Goal: Transaction & Acquisition: Obtain resource

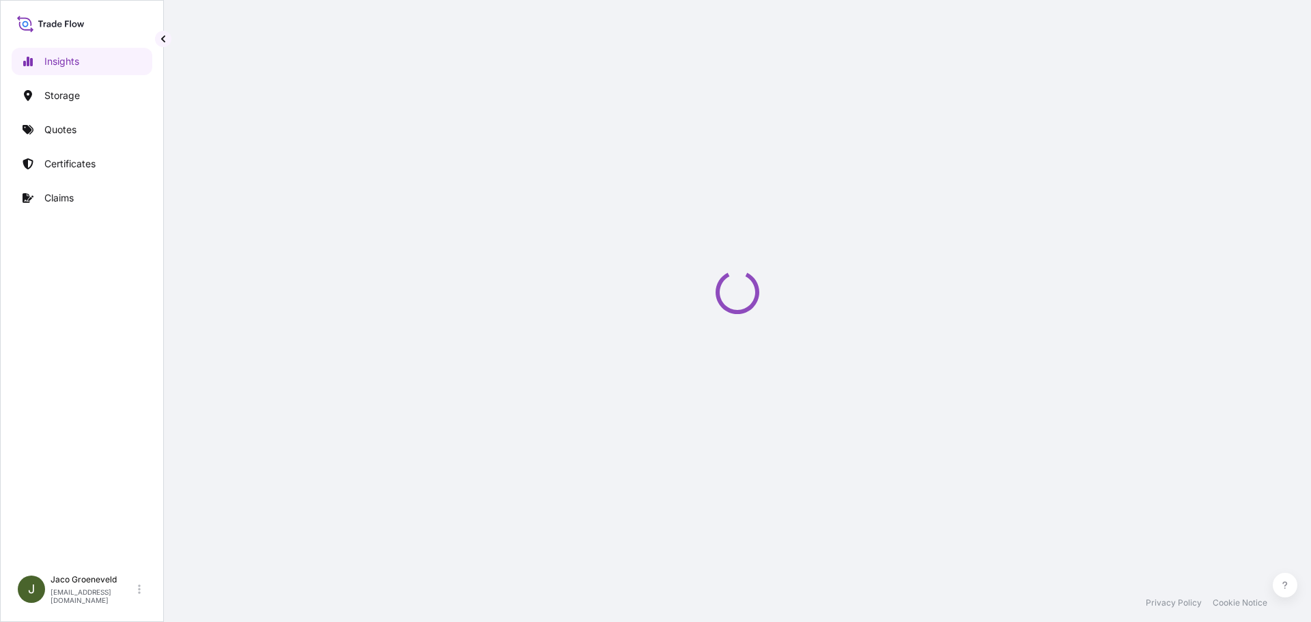
select select "2025"
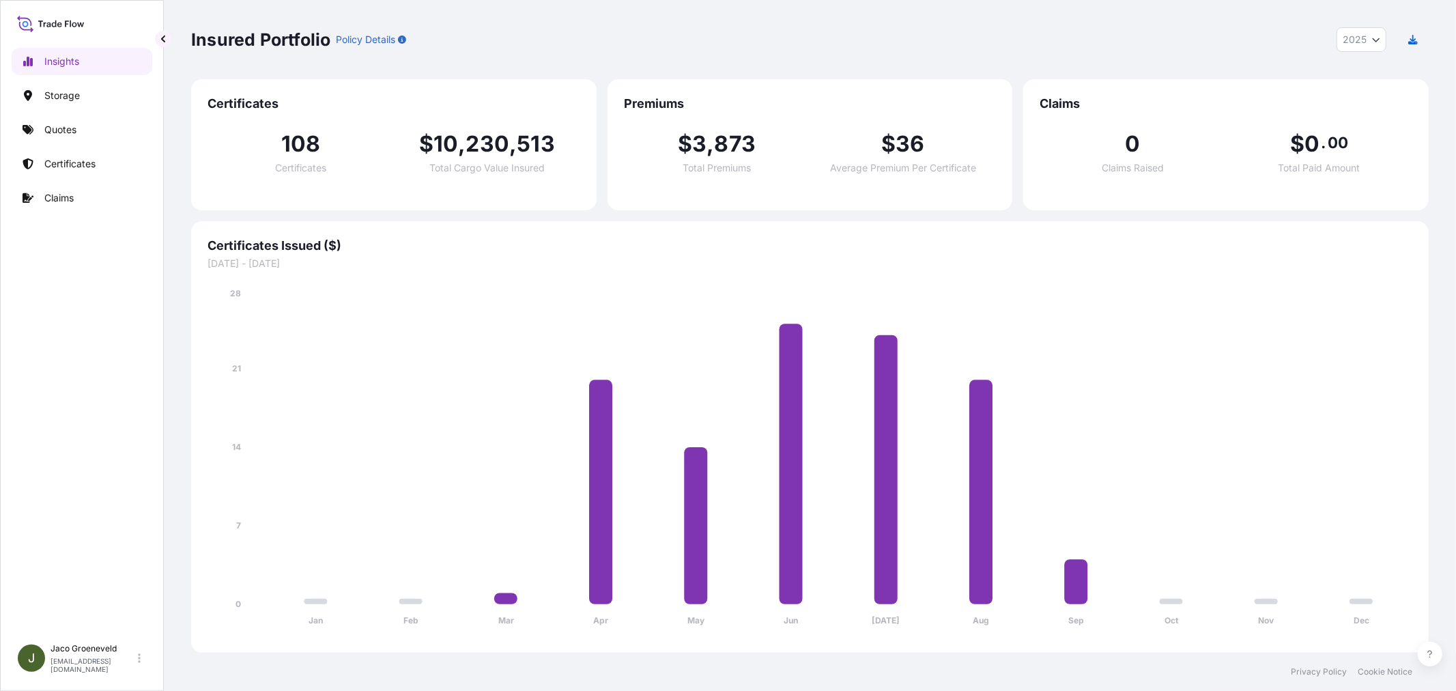
click at [80, 114] on div "Insights Storage Quotes Certificates Claims" at bounding box center [82, 335] width 141 height 601
click at [80, 122] on link "Quotes" at bounding box center [82, 129] width 141 height 27
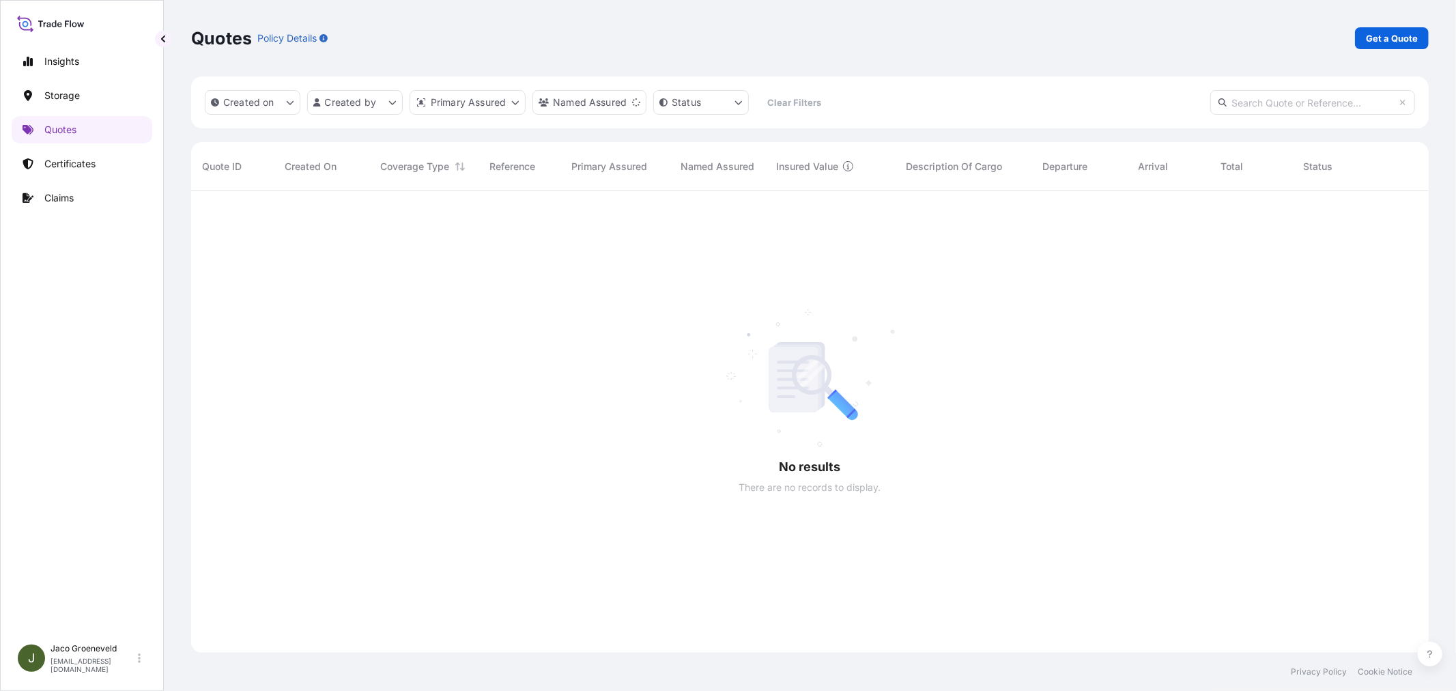
scroll to position [500, 1226]
click at [1310, 41] on p "Get a Quote" at bounding box center [1392, 38] width 52 height 14
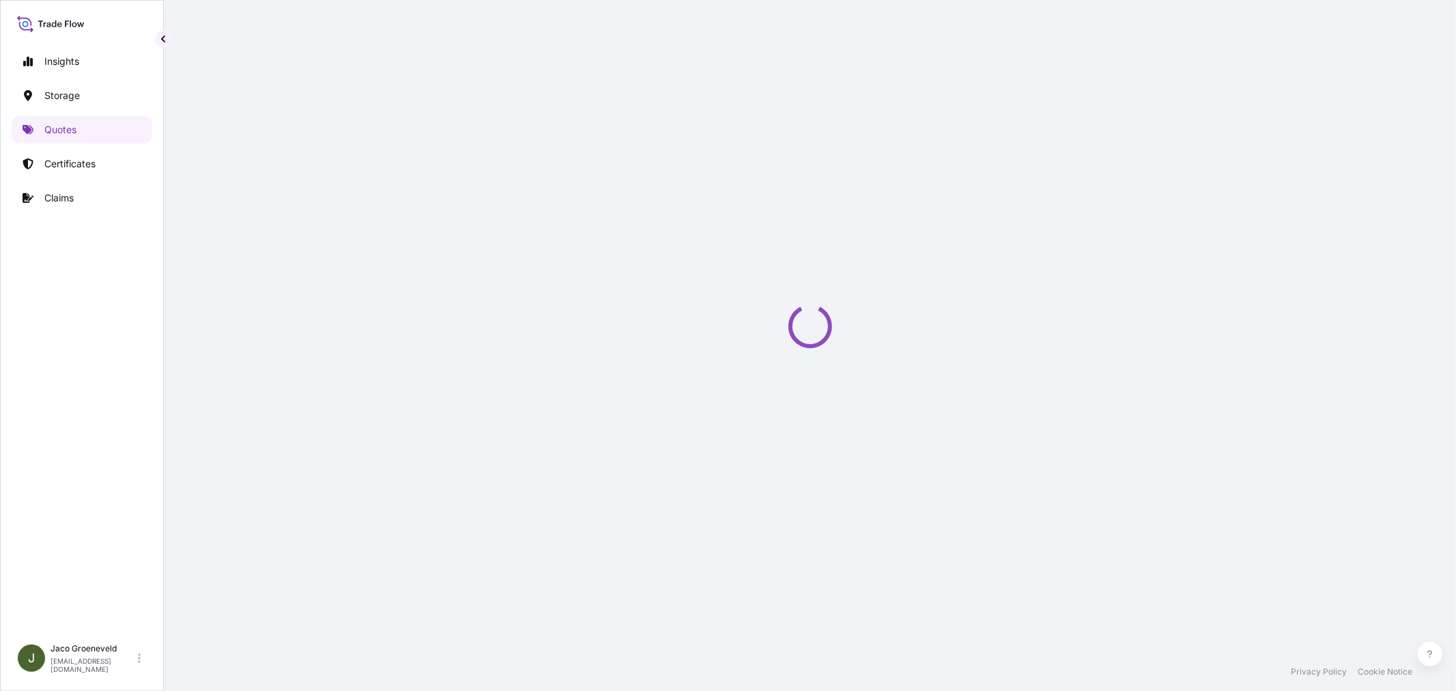
scroll to position [22, 0]
select select "Water"
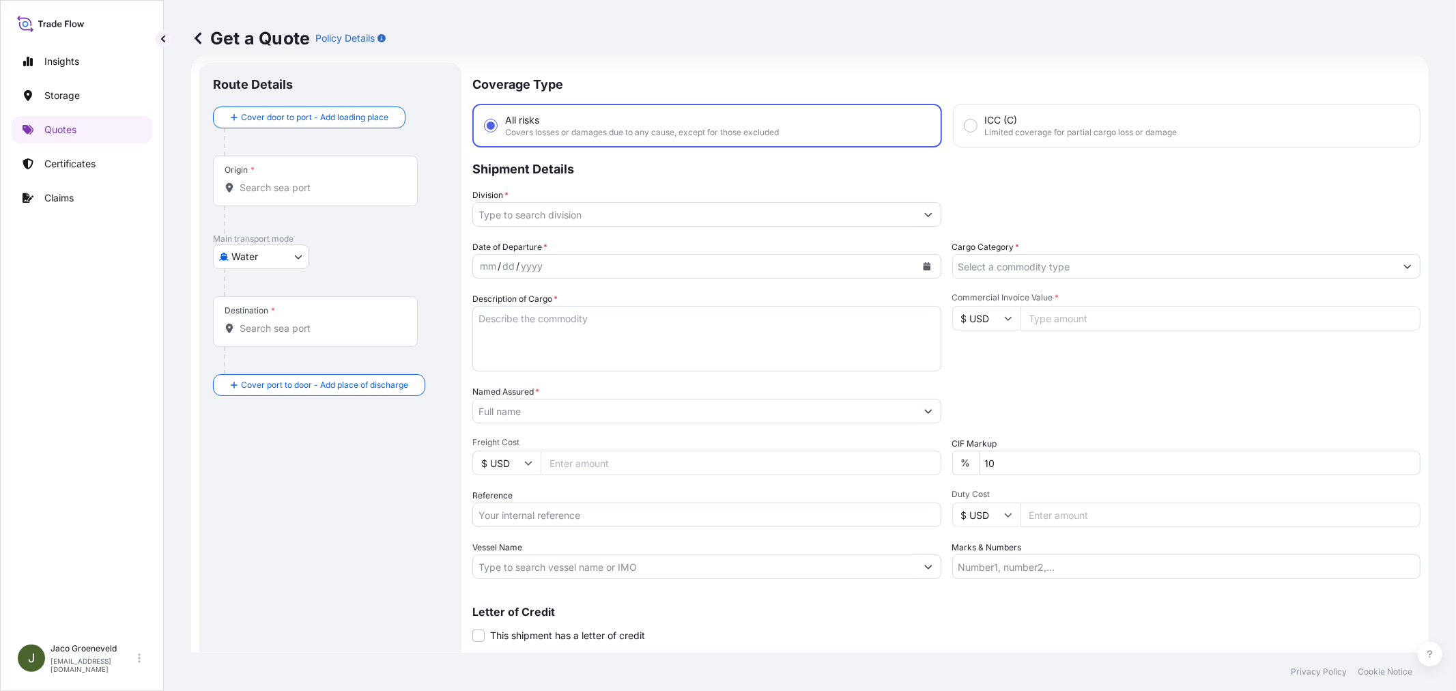
click at [535, 528] on div "Date of Departure * mm / dd / yyyy Cargo Category * Description of Cargo * Comm…" at bounding box center [946, 409] width 948 height 339
click at [535, 523] on input "Reference" at bounding box center [706, 514] width 469 height 25
type input "2592549 - 1265953035"
click at [542, 351] on textarea "Description of Cargo *" at bounding box center [706, 339] width 469 height 66
paste textarea "PALLETS LOADED INTO 1 20' DRY HEAVY DUTY CONTAINER 20 PALLETS SUPRASEL NITRITE …"
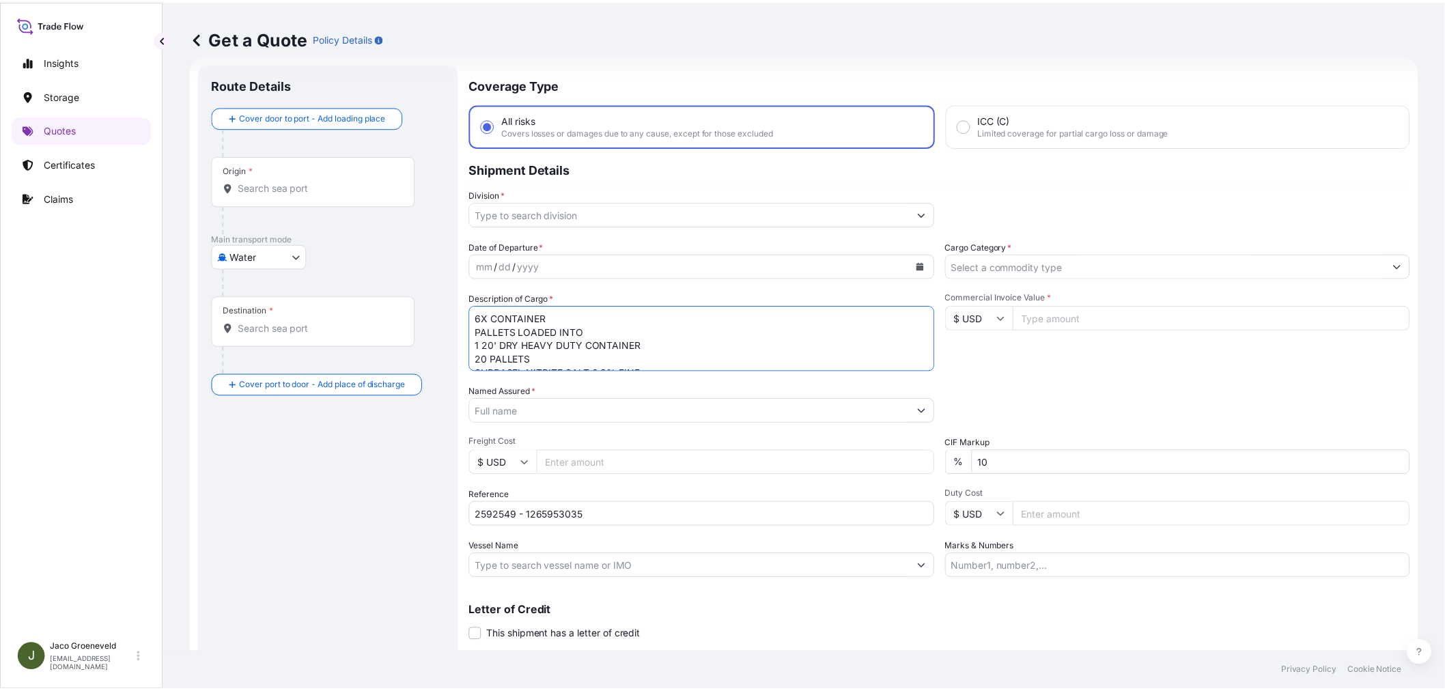
scroll to position [76, 0]
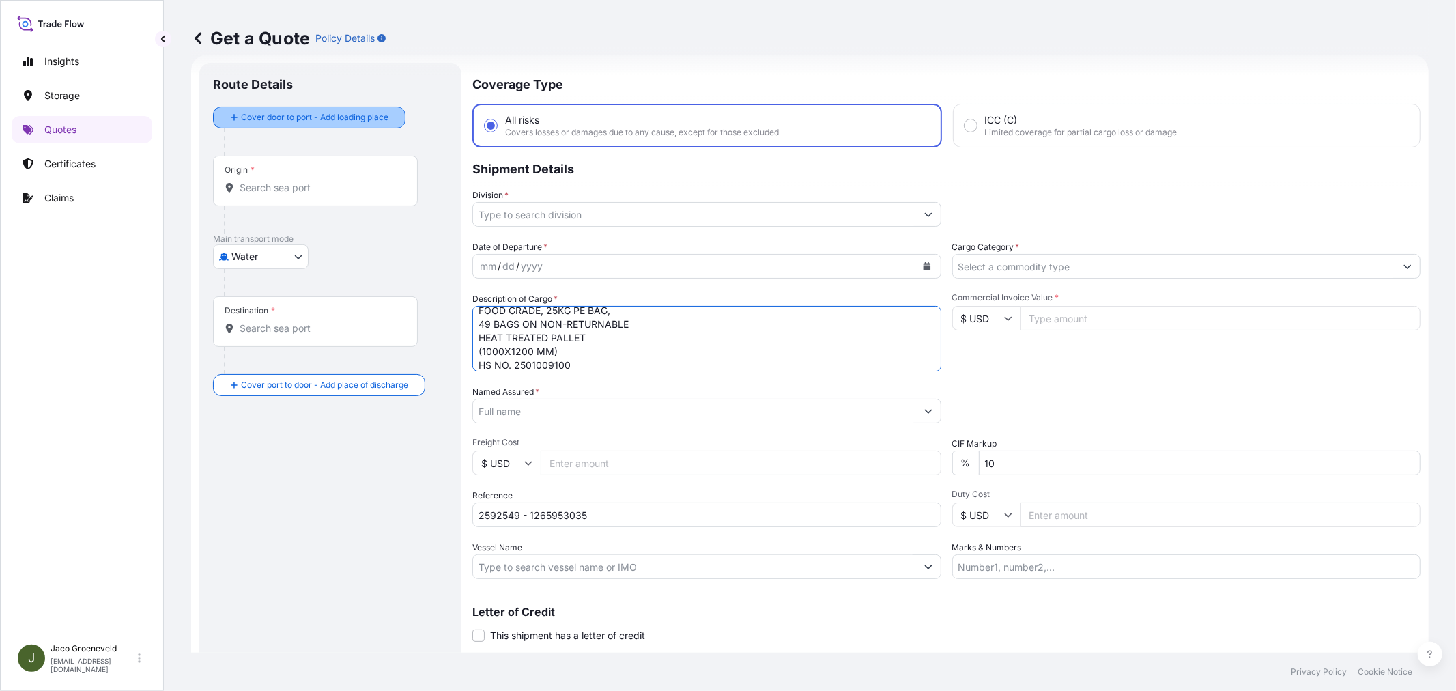
type textarea "6X CONTAINER PALLETS LOADED INTO 1 20' DRY HEAVY DUTY CONTAINER 20 PALLETS SUPR…"
click at [240, 103] on div "Route Details" at bounding box center [330, 91] width 235 height 30
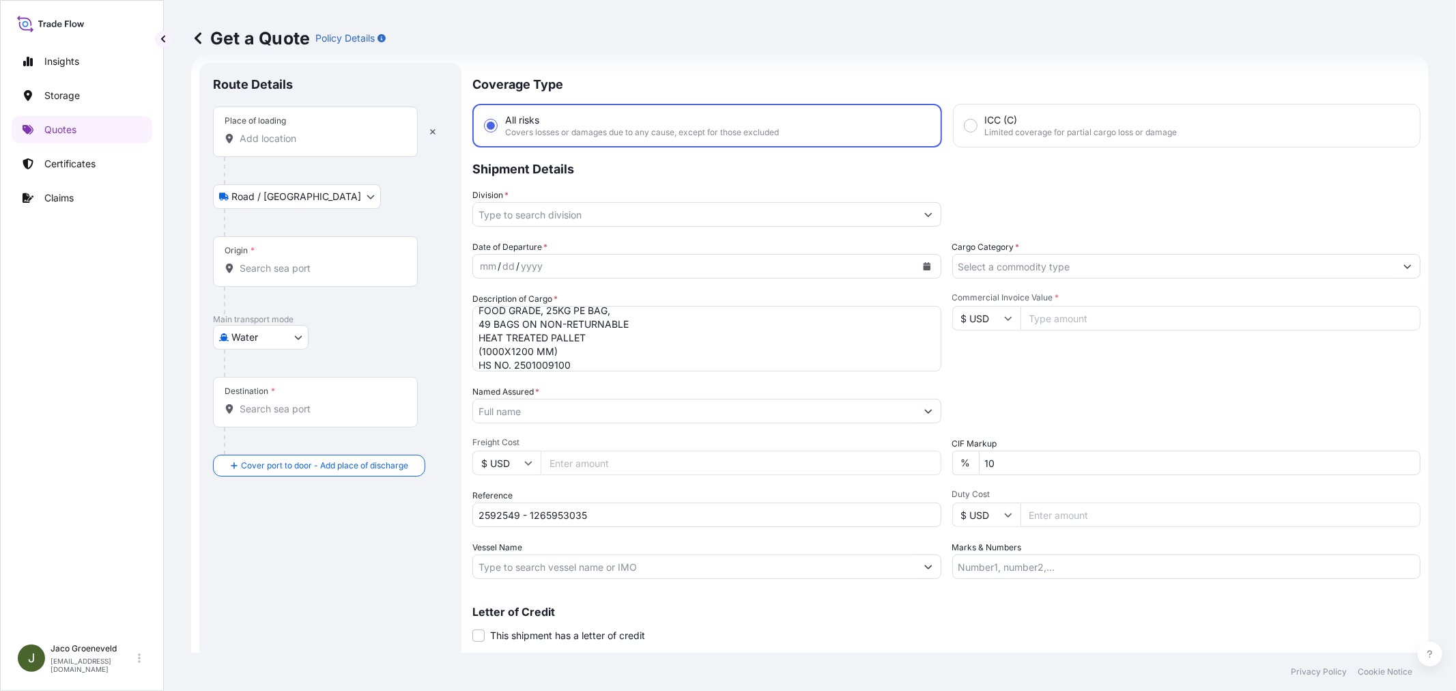
click at [265, 147] on div "Place of loading" at bounding box center [315, 131] width 205 height 51
click at [265, 145] on input "Place of loading" at bounding box center [320, 139] width 161 height 14
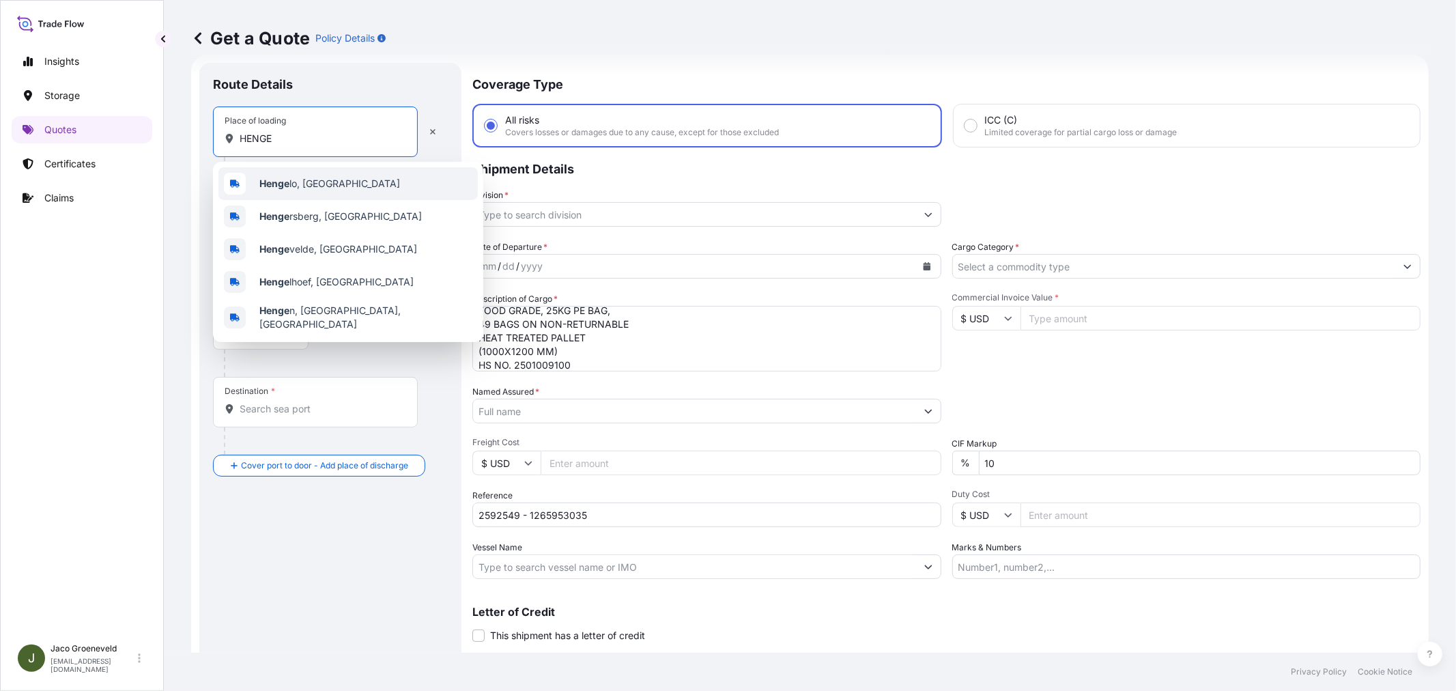
click at [312, 174] on div "Henge lo, Netherlands" at bounding box center [347, 183] width 259 height 33
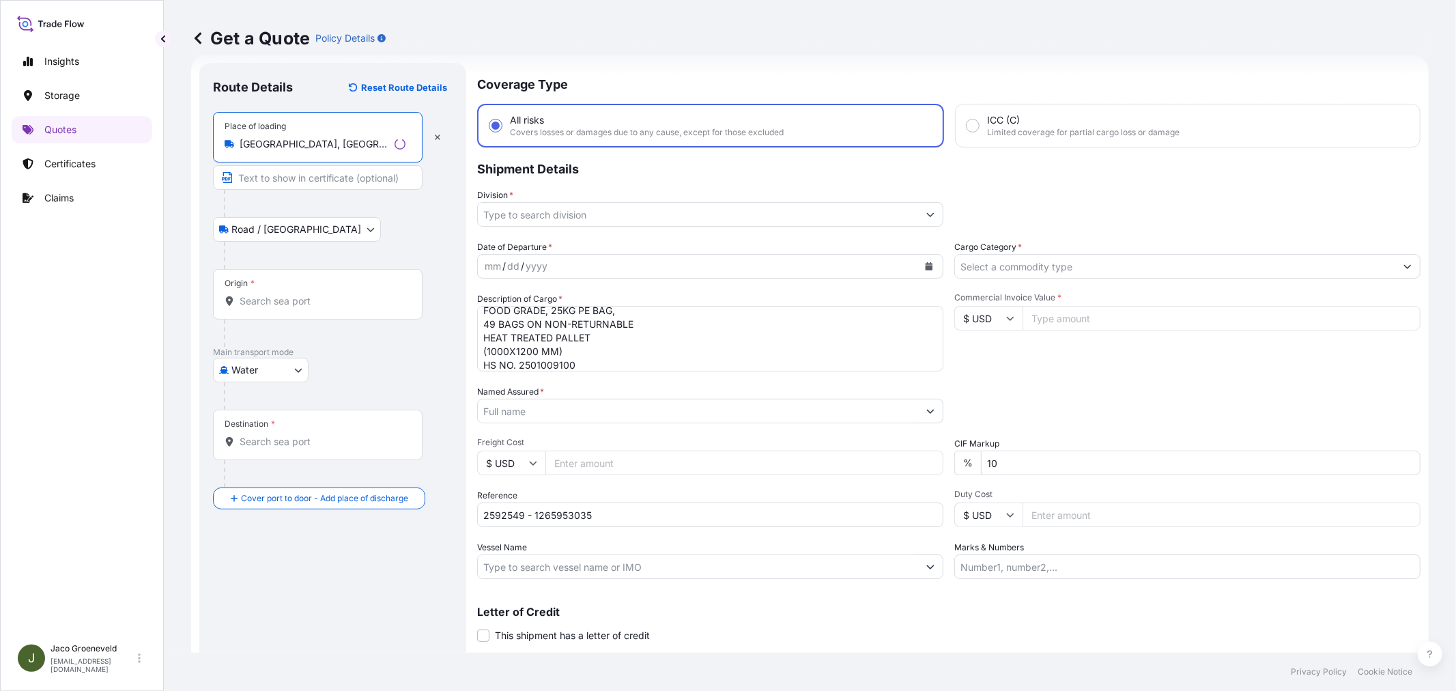
type input "Hengelo, Netherlands"
click at [322, 299] on input "Origin *" at bounding box center [323, 301] width 166 height 14
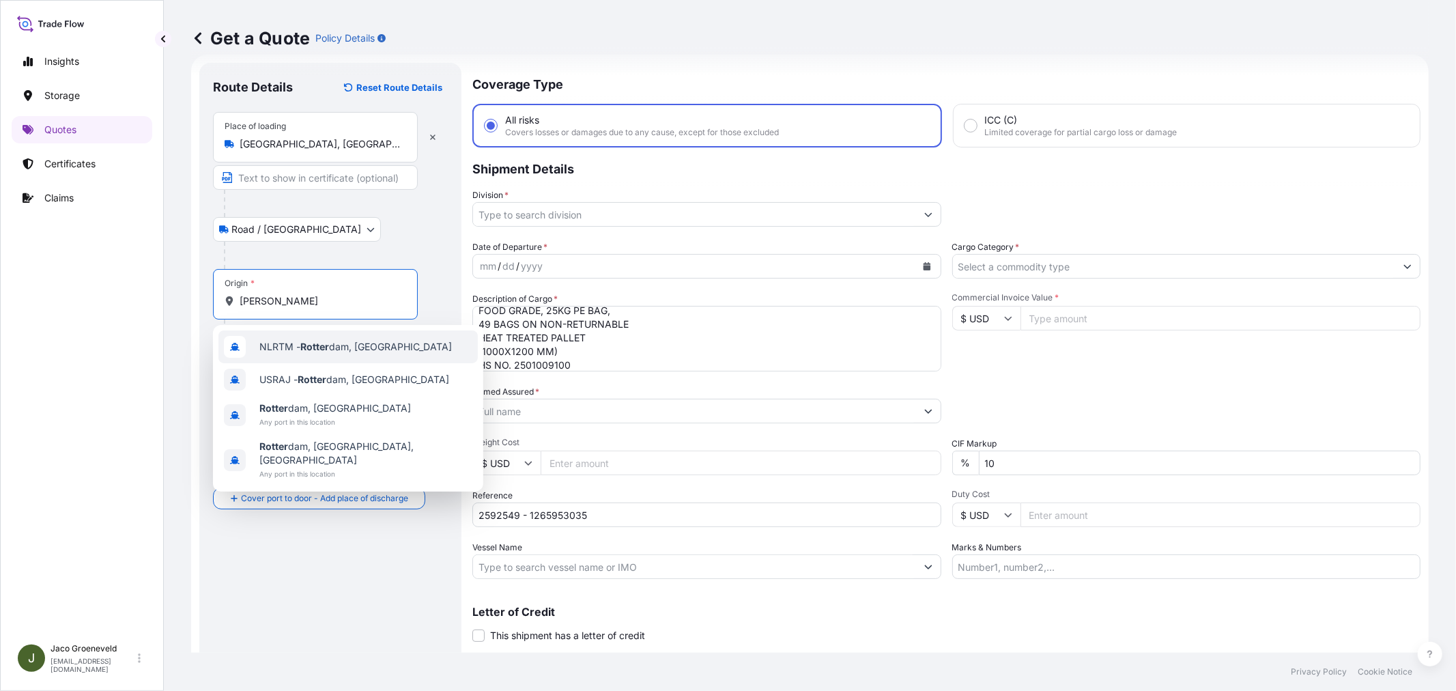
click at [299, 345] on span "NLRTM - Rotter dam, Netherlands" at bounding box center [355, 347] width 193 height 14
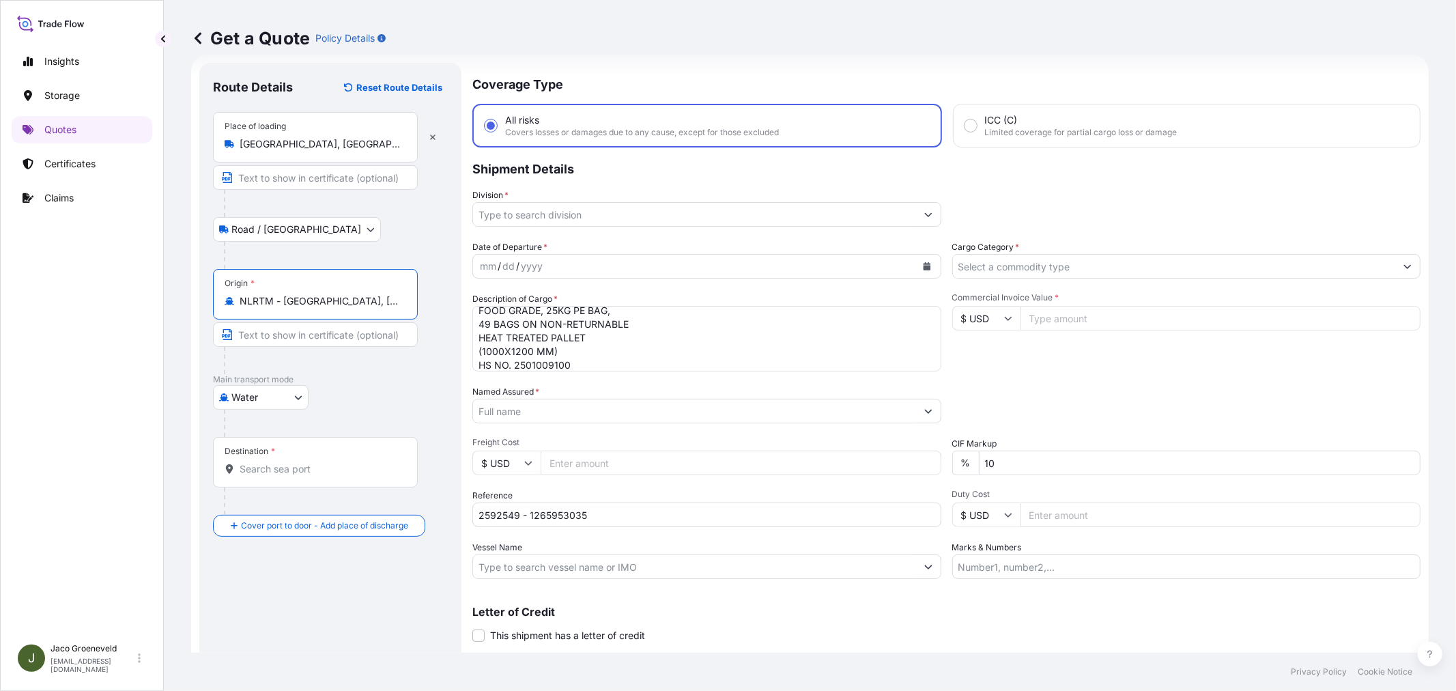
type input "NLRTM - Rotterdam, Netherlands"
click at [289, 445] on div "Destination *" at bounding box center [315, 462] width 205 height 51
click at [289, 462] on input "Destination *" at bounding box center [320, 469] width 161 height 14
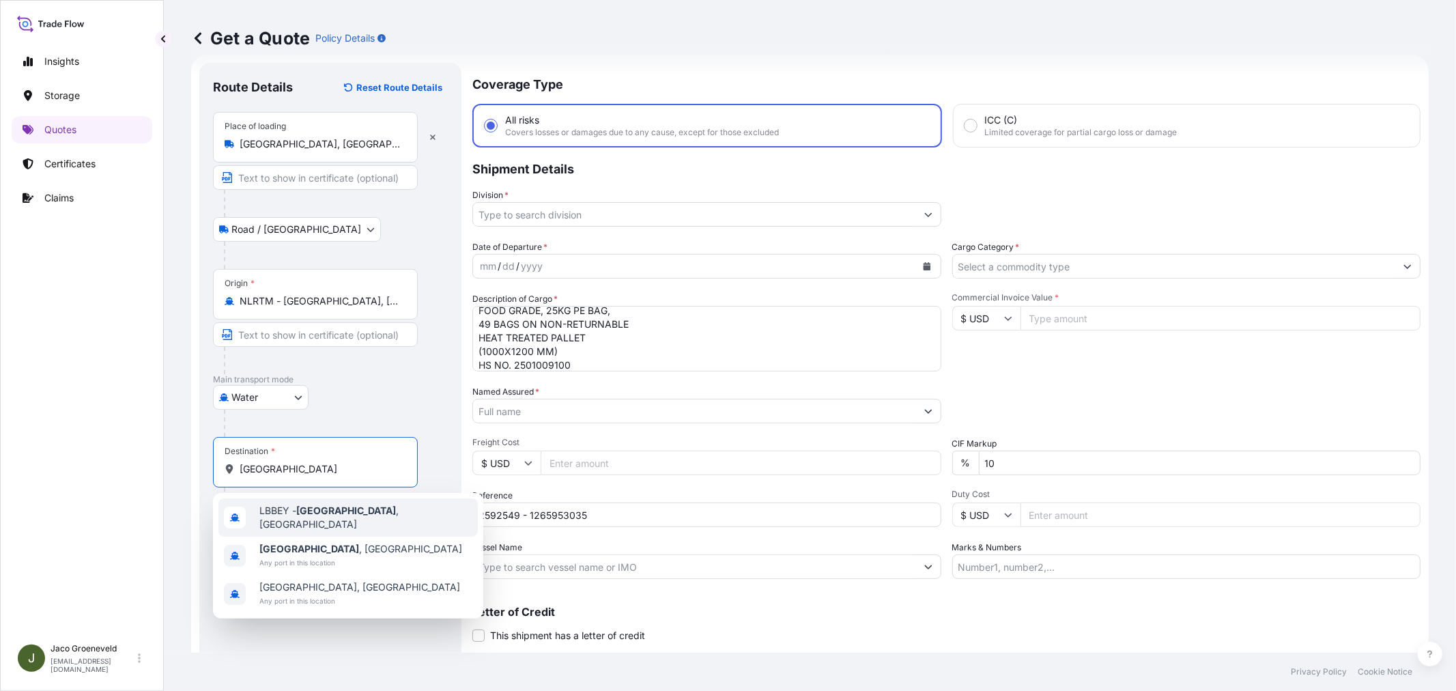
click at [373, 513] on div "LBBEY - Beirut , Lebanon" at bounding box center [347, 517] width 259 height 38
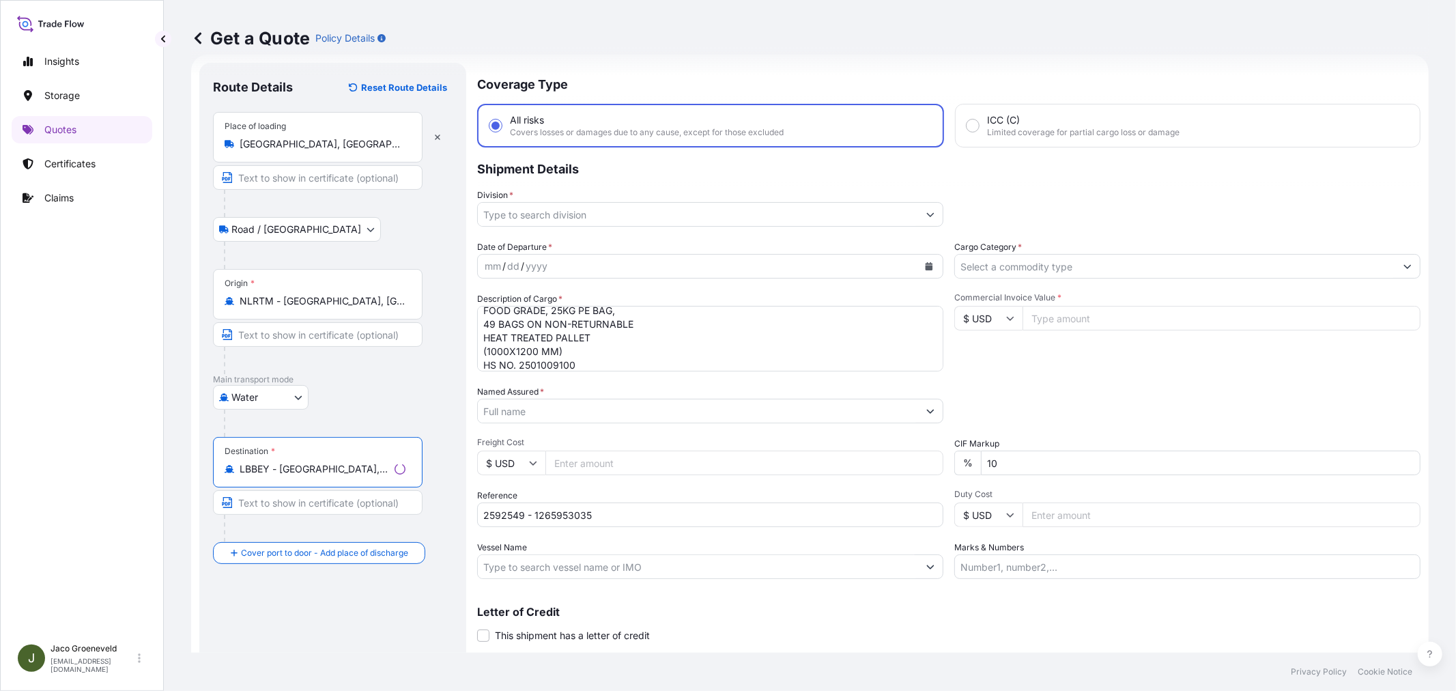
type input "LBBEY - Beirut, Lebanon"
click at [328, 615] on div "Route Details Reset Route Details Place of loading Hengelo, Netherlands Road / …" at bounding box center [333, 371] width 240 height 591
click at [722, 216] on input "Division *" at bounding box center [694, 214] width 443 height 25
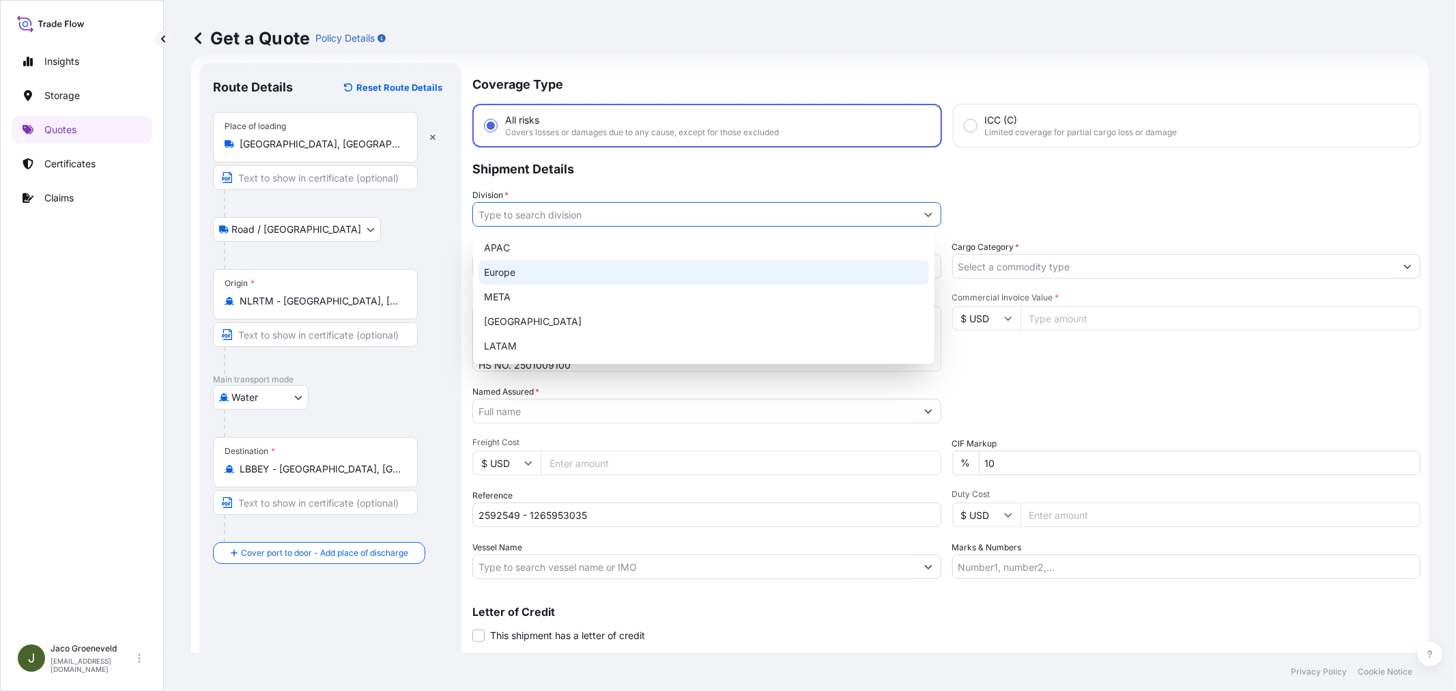
click at [529, 270] on div "Europe" at bounding box center [704, 272] width 451 height 25
type input "Europe"
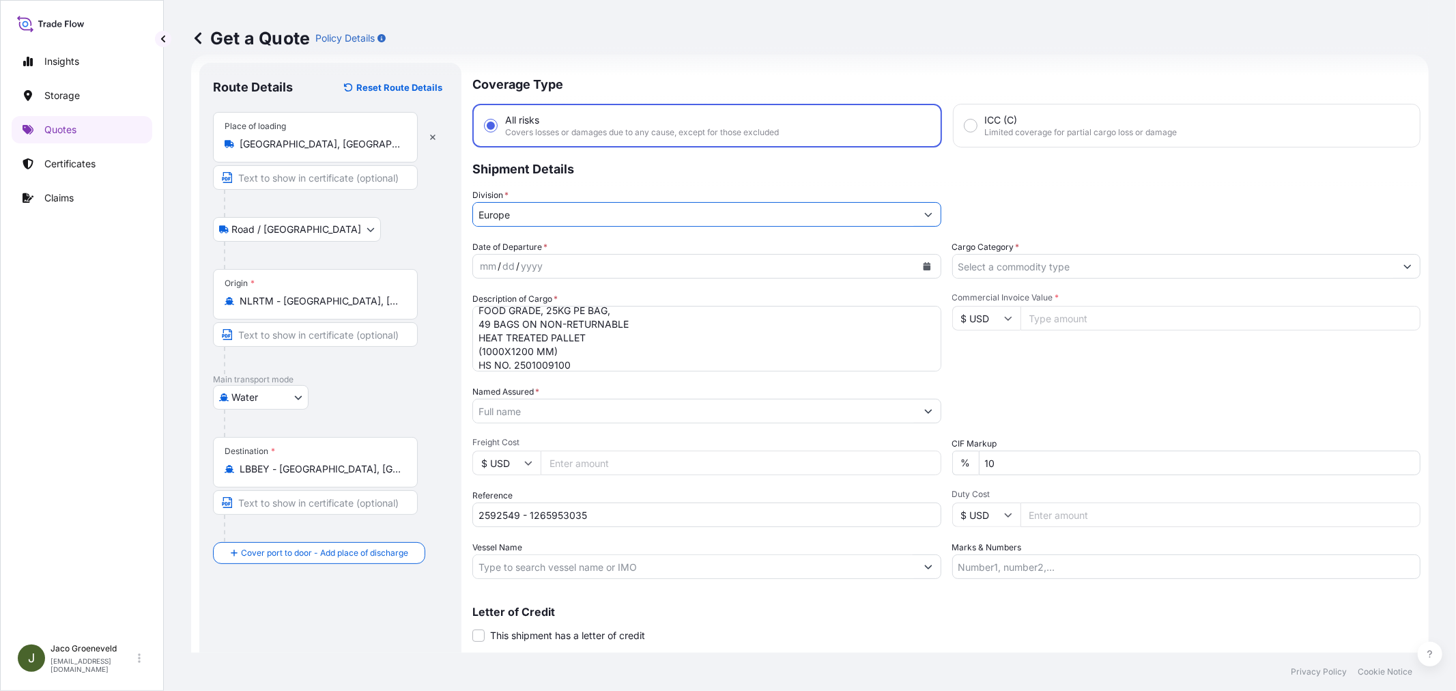
click at [1036, 276] on div at bounding box center [1186, 266] width 469 height 25
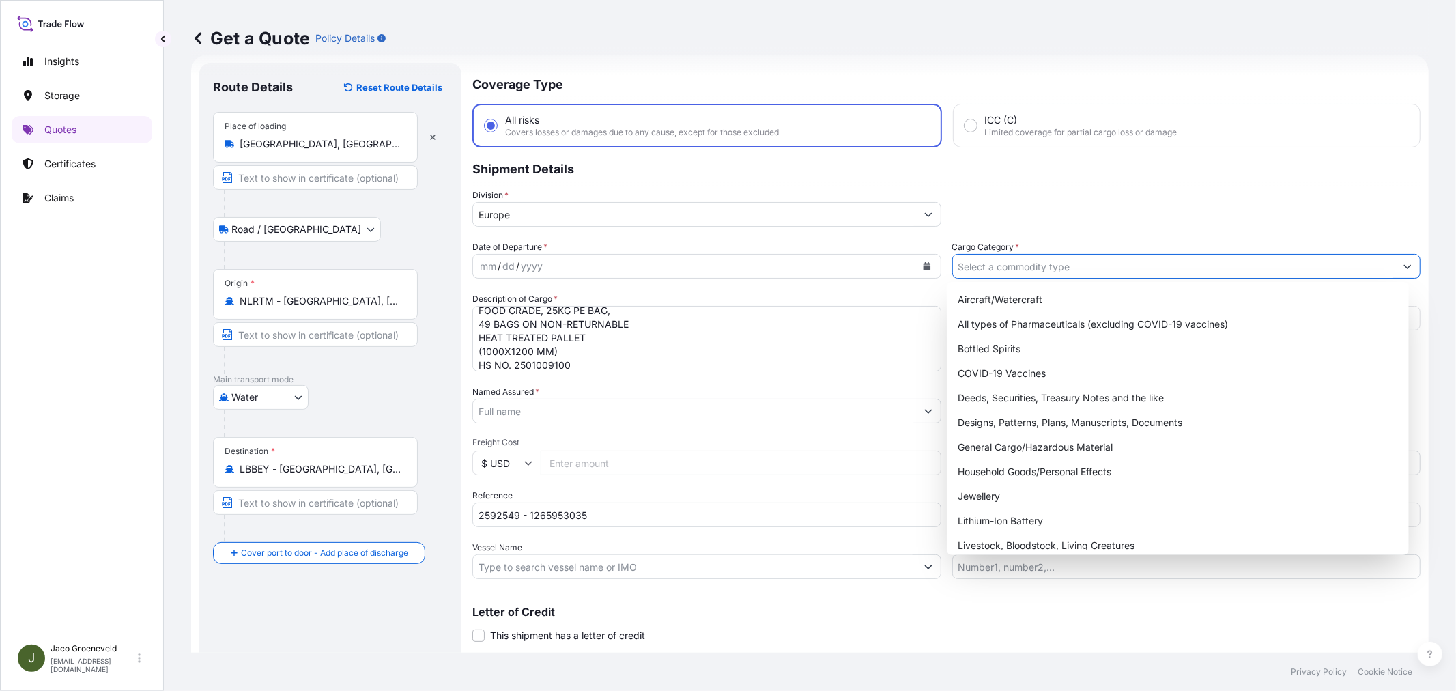
click at [1032, 271] on input "Cargo Category *" at bounding box center [1174, 266] width 443 height 25
click at [1031, 446] on div "General Cargo/Hazardous Material" at bounding box center [1177, 447] width 451 height 25
type input "General Cargo/Hazardous Material"
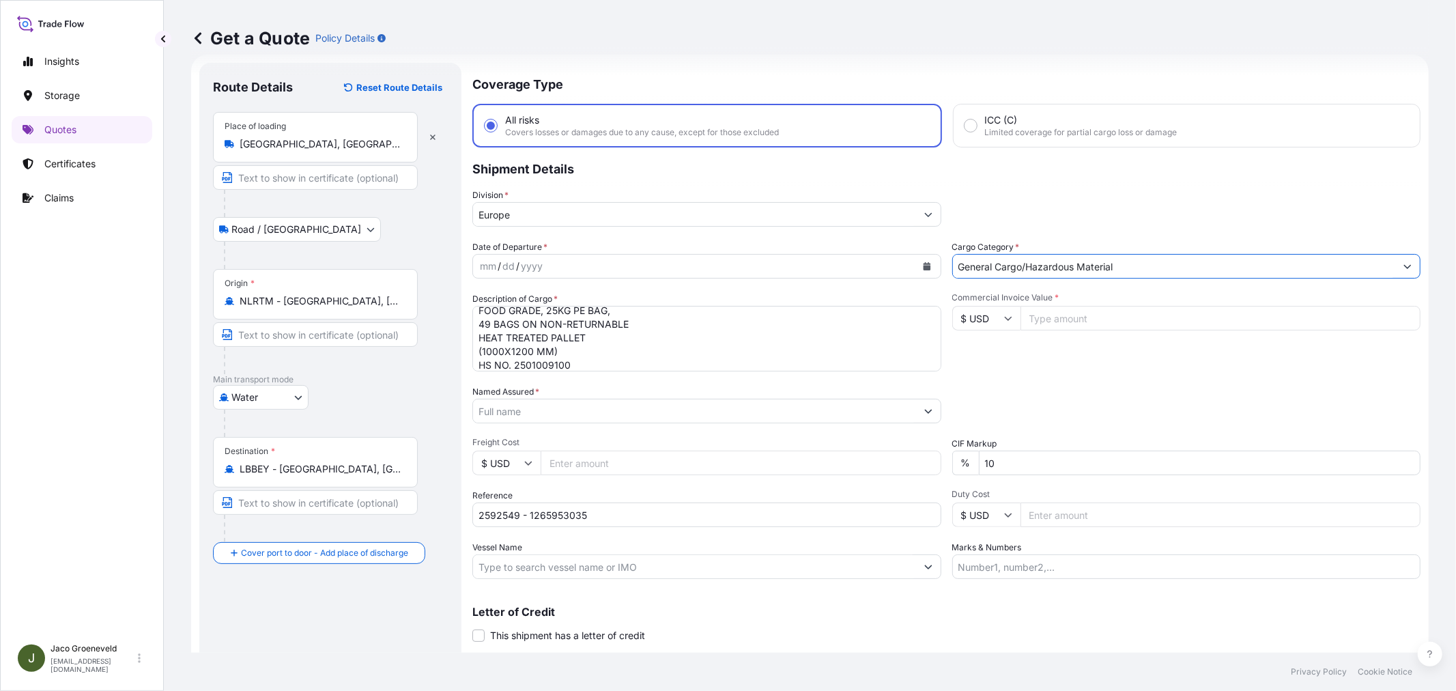
click at [661, 257] on div "mm / dd / yyyy" at bounding box center [694, 266] width 443 height 25
click at [654, 270] on div "mm / dd / yyyy" at bounding box center [694, 266] width 443 height 25
click at [923, 264] on icon "Calendar" at bounding box center [927, 266] width 8 height 8
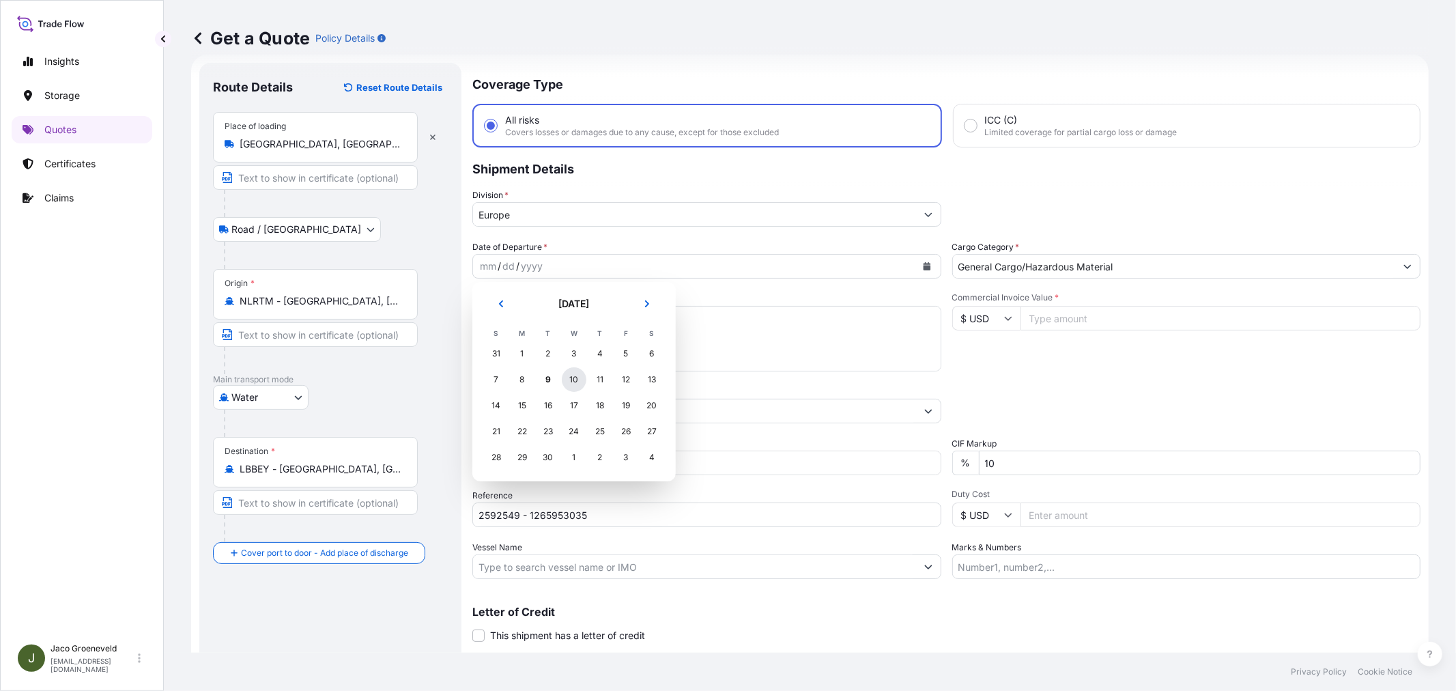
click at [570, 375] on div "10" at bounding box center [574, 379] width 25 height 25
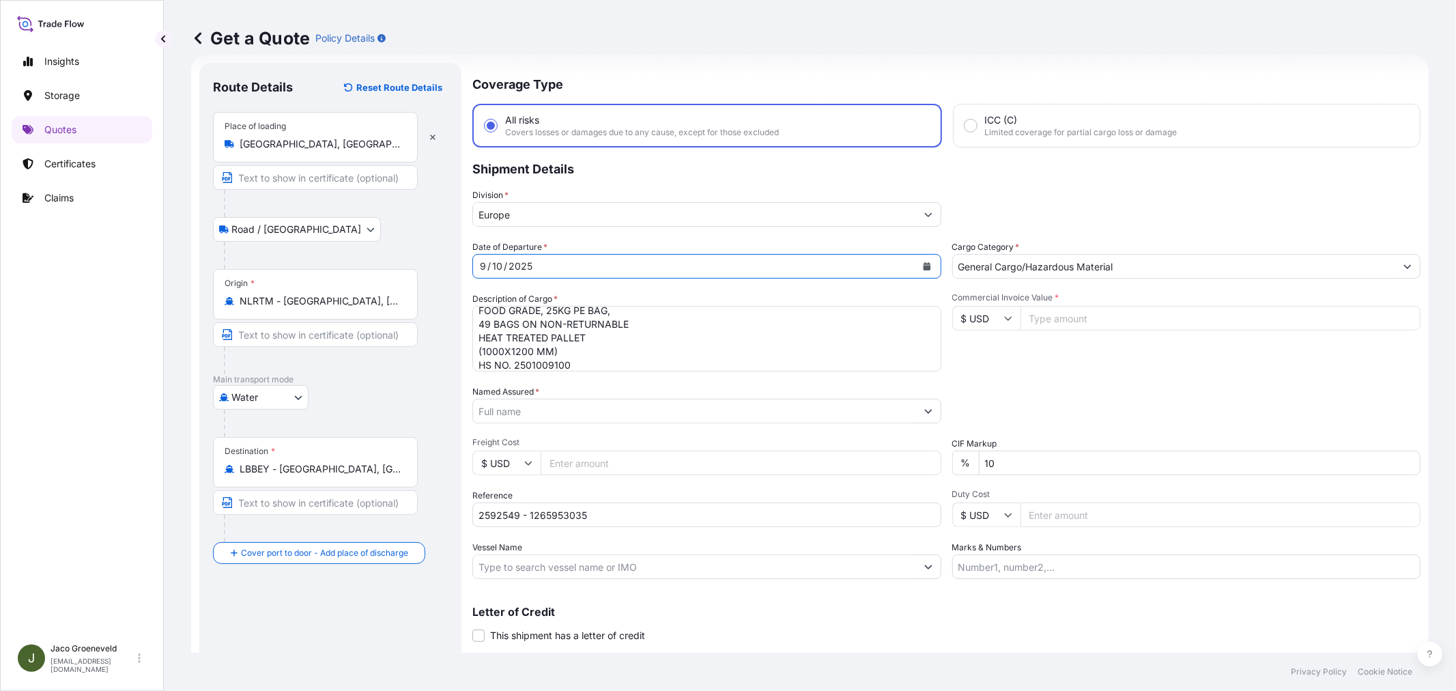
click at [995, 317] on input "$ USD" at bounding box center [986, 318] width 68 height 25
click at [976, 350] on div "€ EUR" at bounding box center [980, 354] width 57 height 26
type input "€ EUR"
click at [1060, 324] on input "Commercial Invoice Value *" at bounding box center [1221, 318] width 401 height 25
type input "59535"
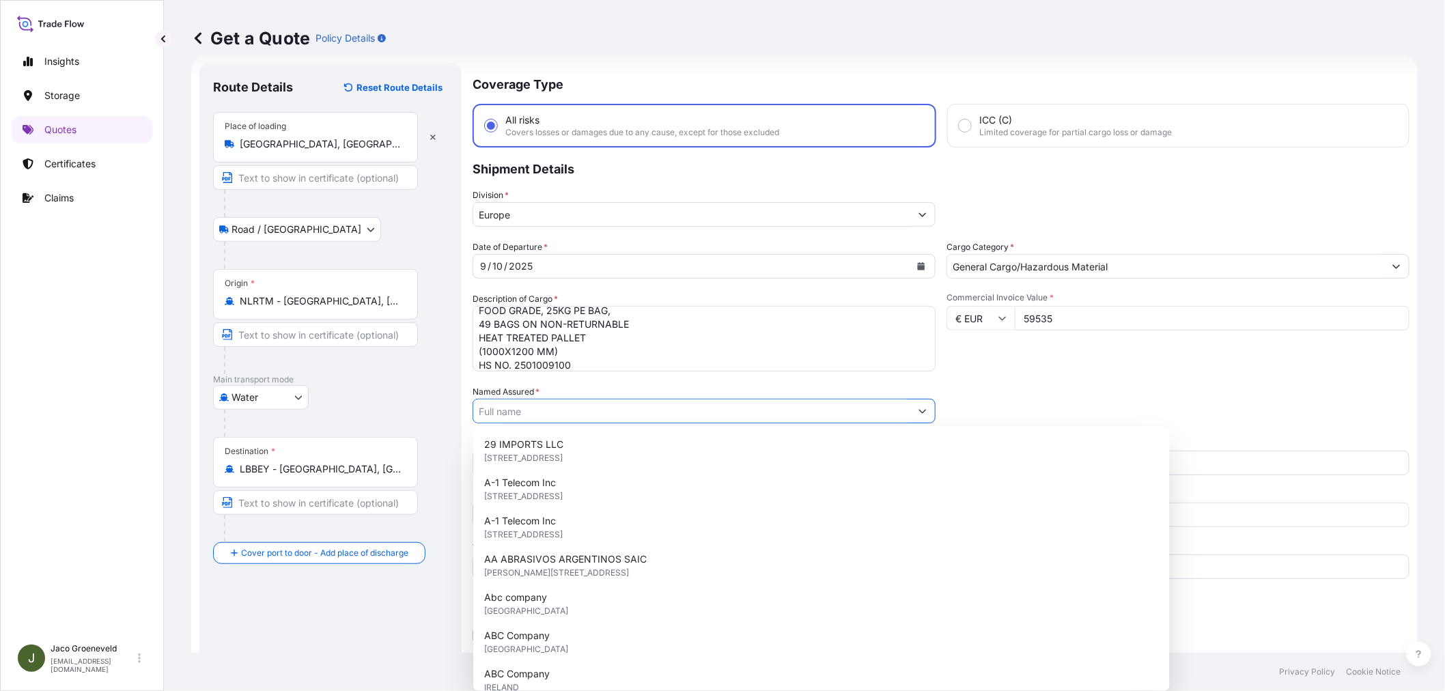
click at [687, 416] on input "Named Assured *" at bounding box center [691, 411] width 437 height 25
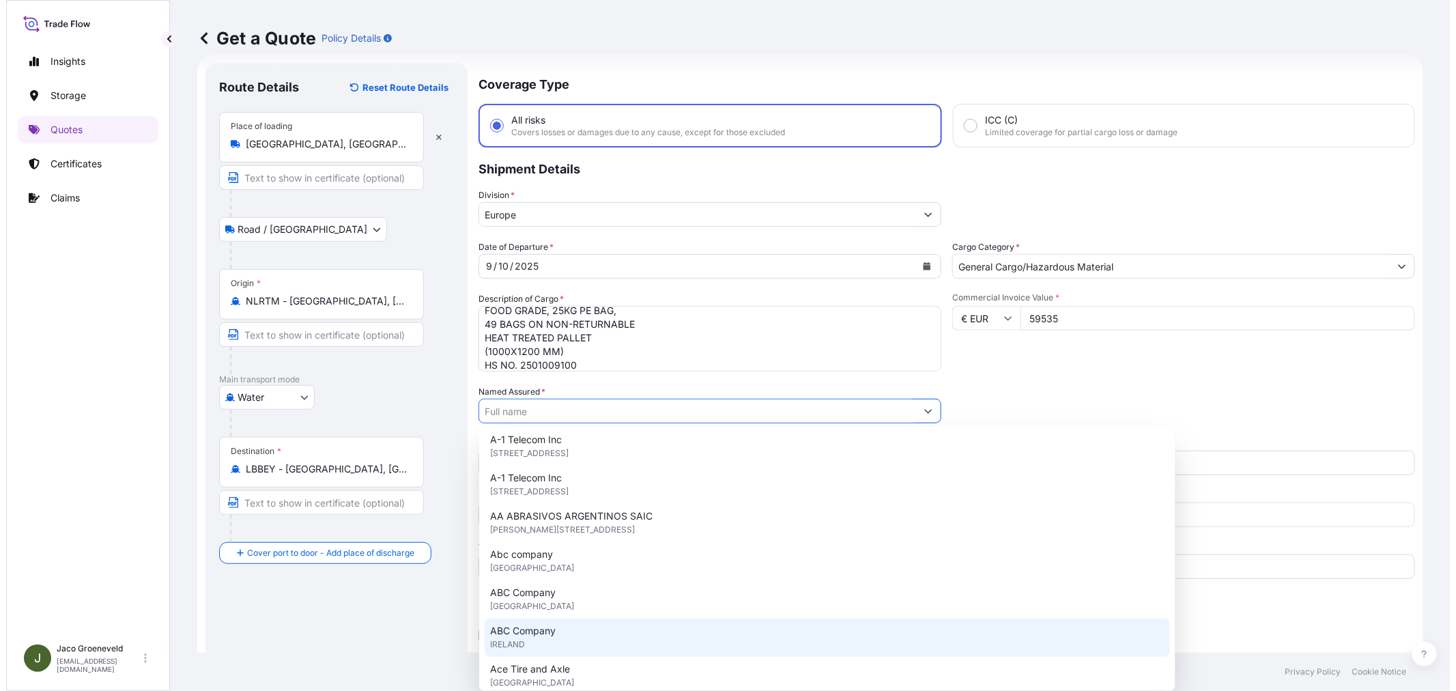
scroll to position [0, 0]
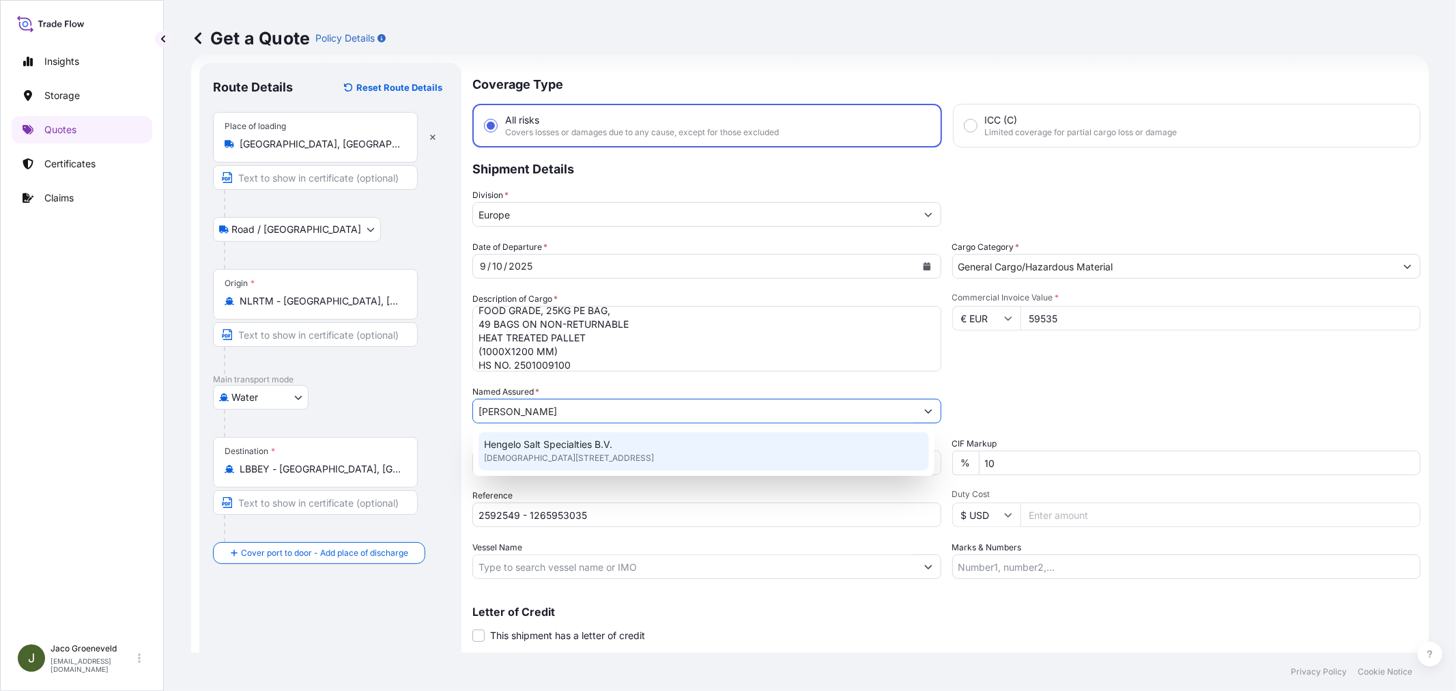
click at [578, 446] on span "Hengelo Salt Specialties B.V." at bounding box center [548, 445] width 128 height 14
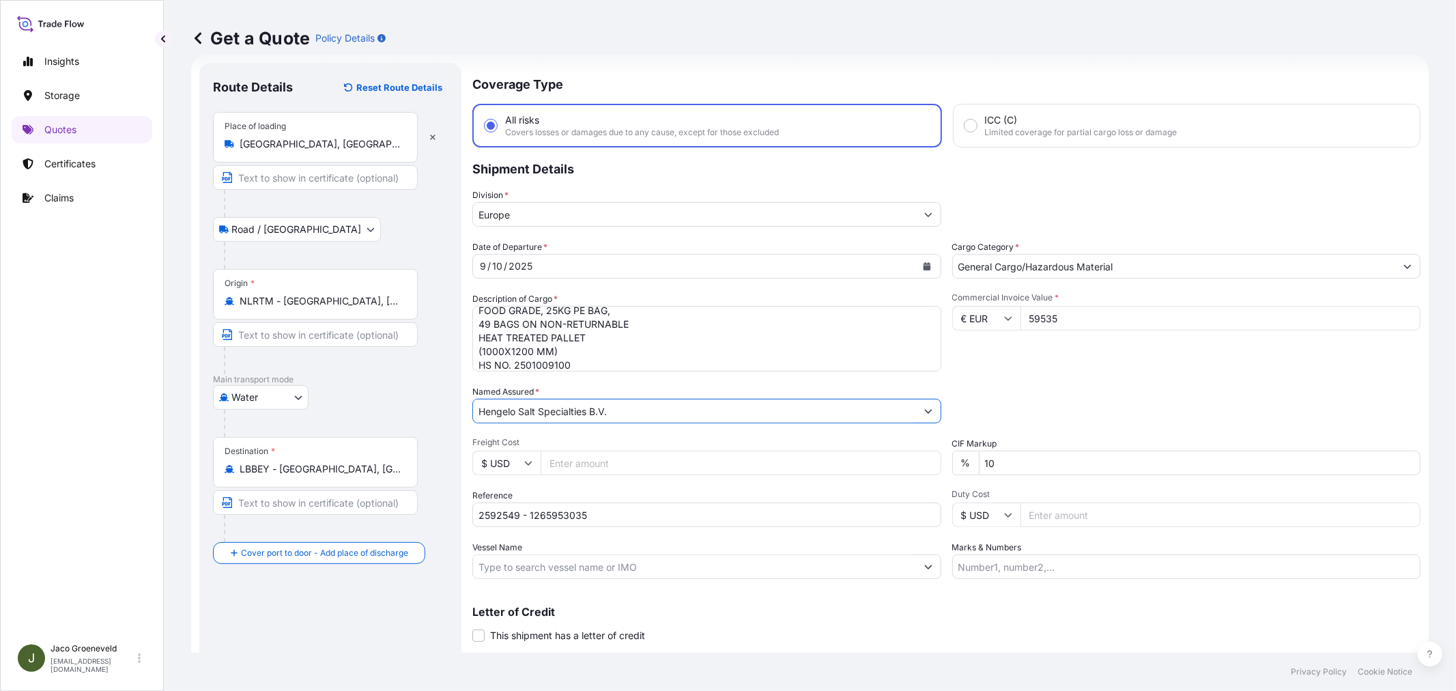
type input "Hengelo Salt Specialties B.V."
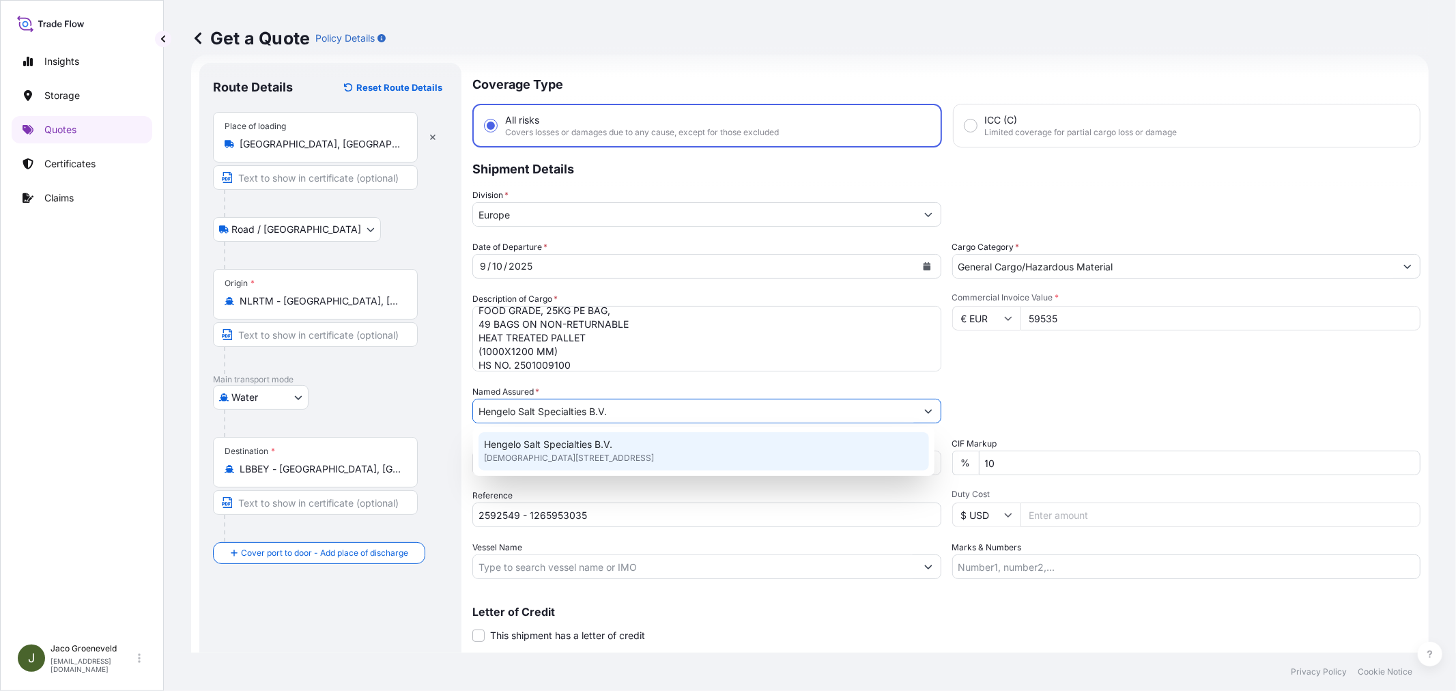
click at [565, 445] on span "Hengelo Salt Specialties B.V." at bounding box center [548, 445] width 128 height 14
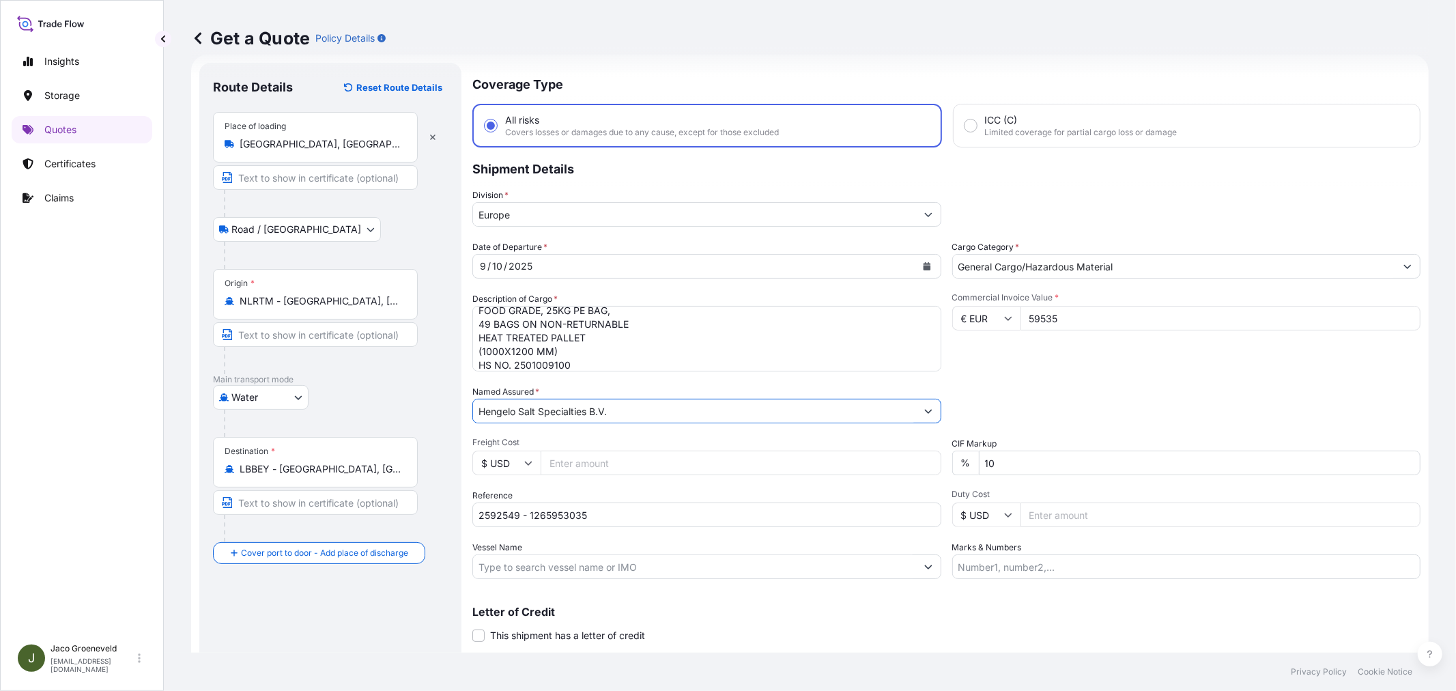
click at [592, 562] on input "Vessel Name" at bounding box center [694, 566] width 443 height 25
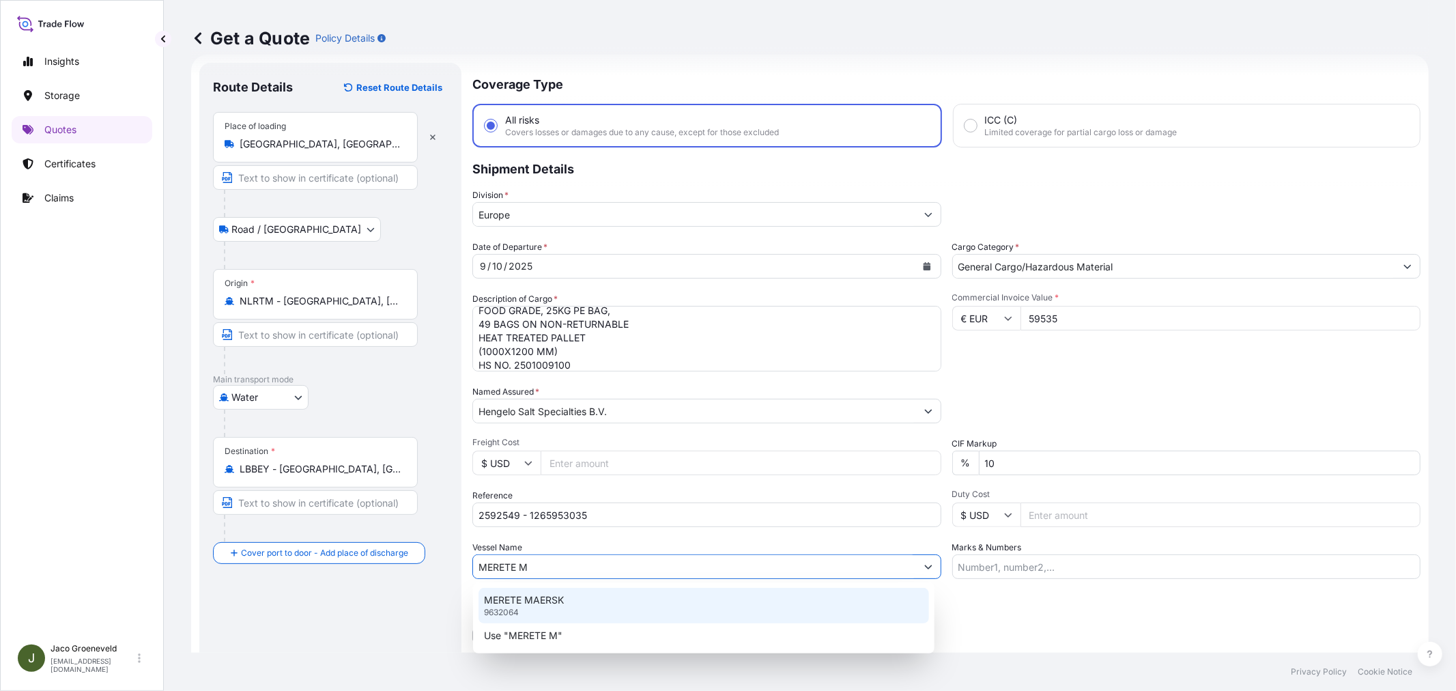
click at [595, 599] on div "MERETE MAERSK 9632064" at bounding box center [704, 605] width 451 height 35
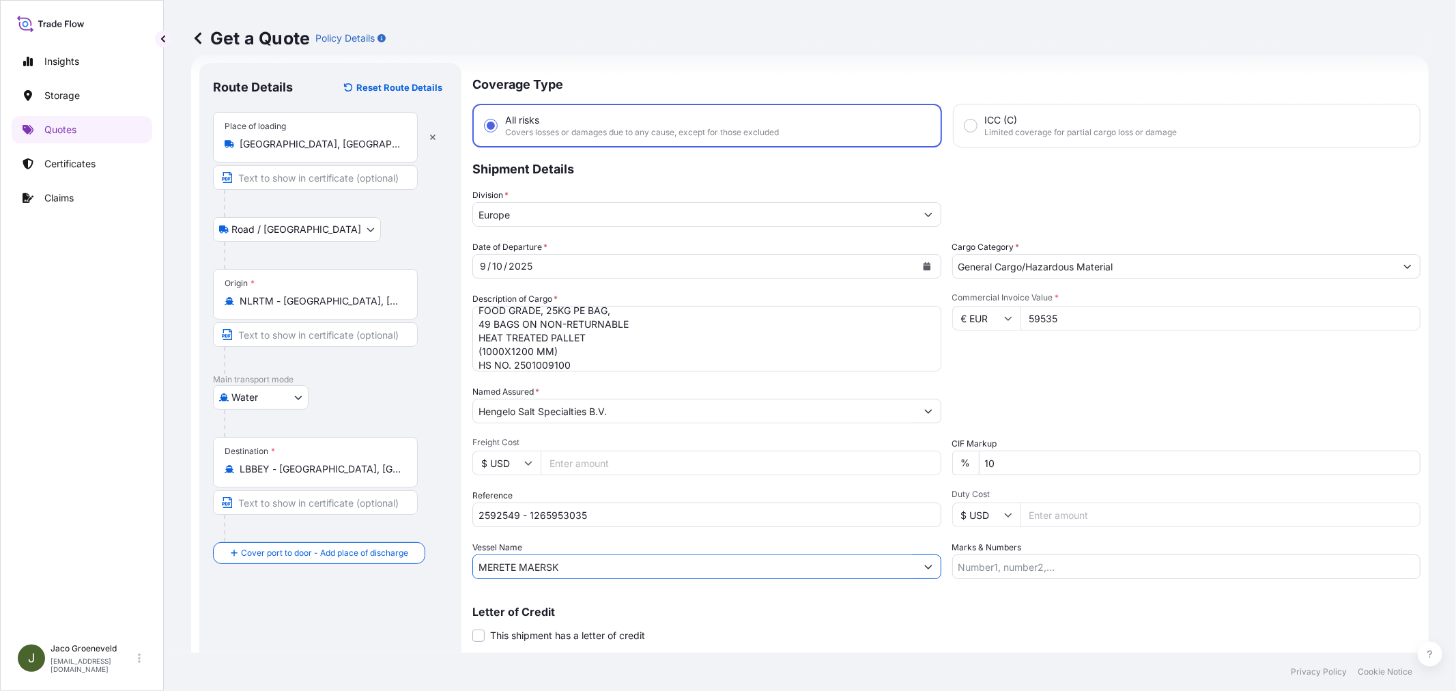
type input "MERETE MAERSK"
click at [987, 616] on div "Letter of Credit This shipment has a letter of credit Letter of credit * Letter…" at bounding box center [946, 624] width 948 height 36
click at [980, 608] on p "Letter of Credit" at bounding box center [946, 611] width 948 height 11
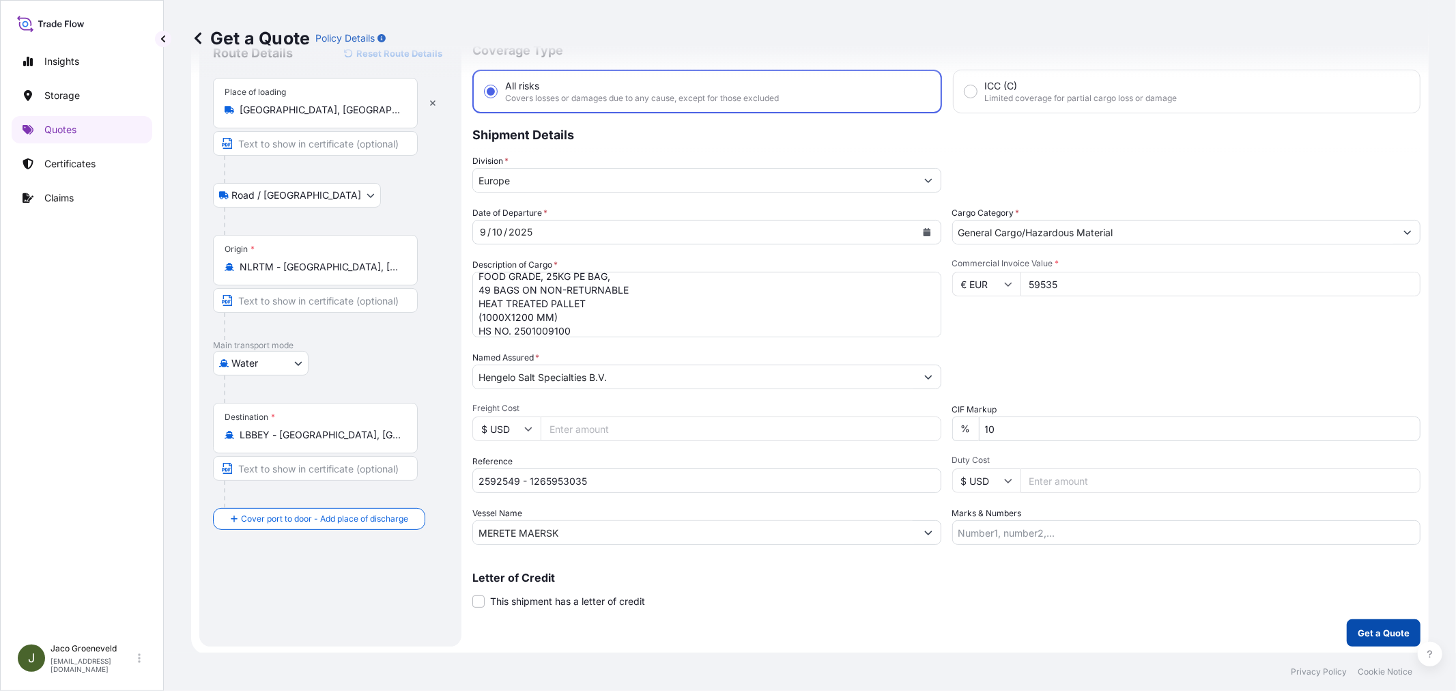
click at [1310, 621] on p "Get a Quote" at bounding box center [1384, 633] width 52 height 14
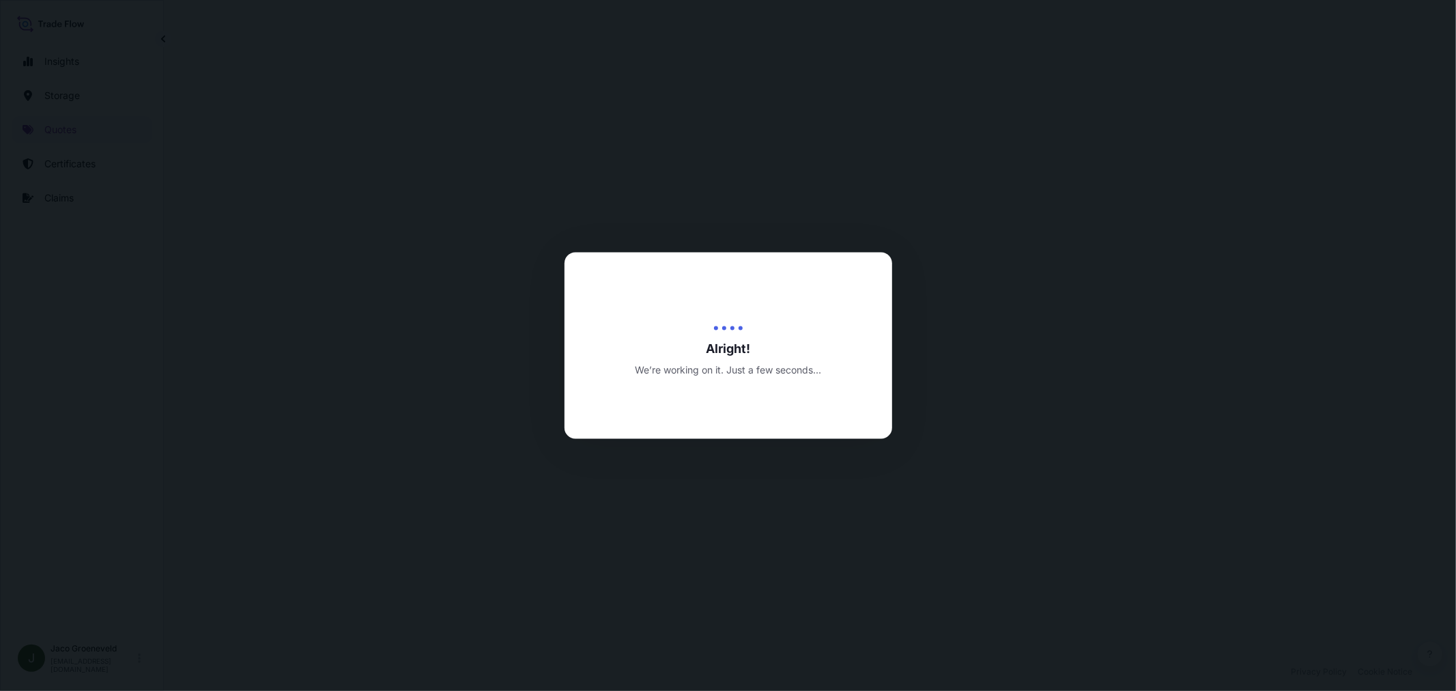
select select "Road / Inland"
select select "Water"
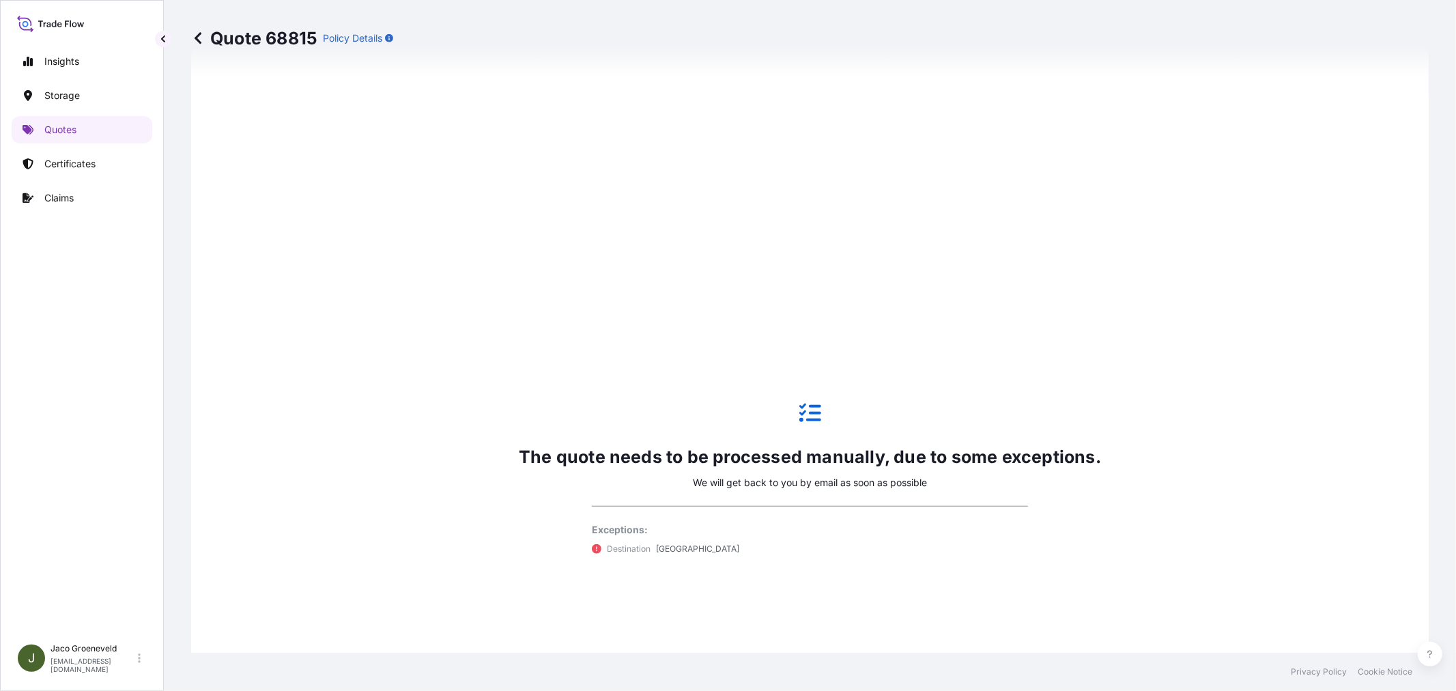
scroll to position [834, 0]
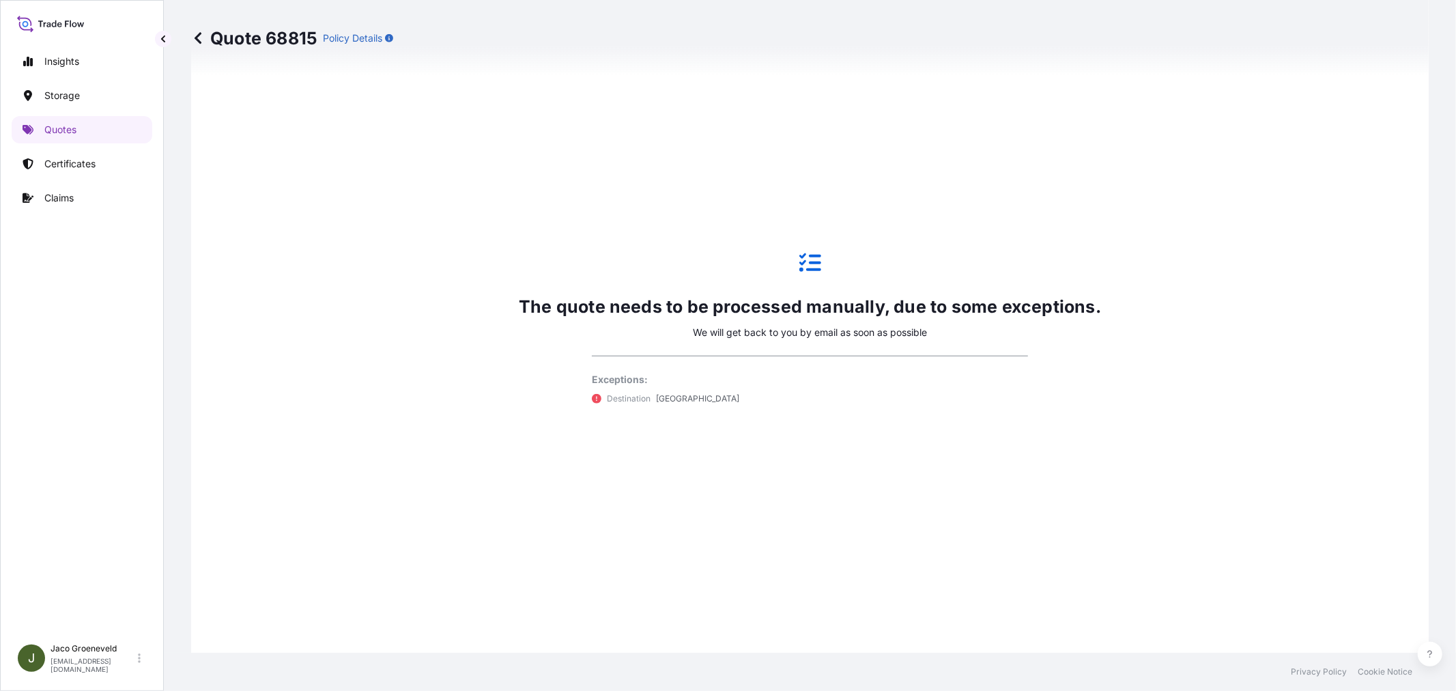
click at [471, 38] on div "Quote 68815 Policy Details" at bounding box center [810, 38] width 1238 height 22
